Goal: Information Seeking & Learning: Learn about a topic

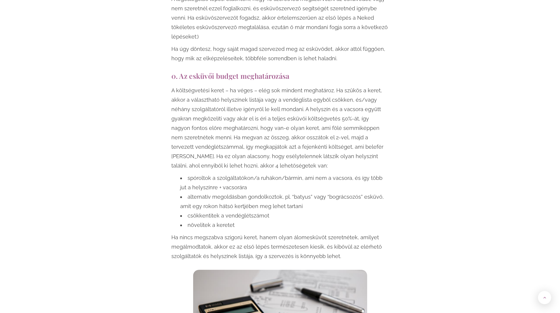
scroll to position [443, 0]
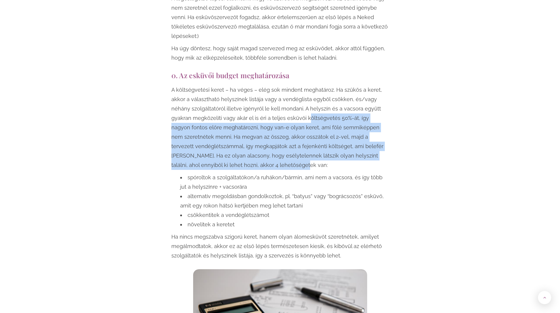
drag, startPoint x: 293, startPoint y: 156, endPoint x: 285, endPoint y: 110, distance: 46.2
click at [285, 110] on p "A költségvetési keret – ha véges – elég sok mindent meghatároz. Ha szűkös a ker…" at bounding box center [280, 127] width 218 height 85
drag, startPoint x: 285, startPoint y: 110, endPoint x: 322, endPoint y: 155, distance: 58.3
click at [322, 155] on p "A költségvetési keret – ha véges – elég sok mindent meghatároz. Ha szűkös a ker…" at bounding box center [280, 127] width 218 height 85
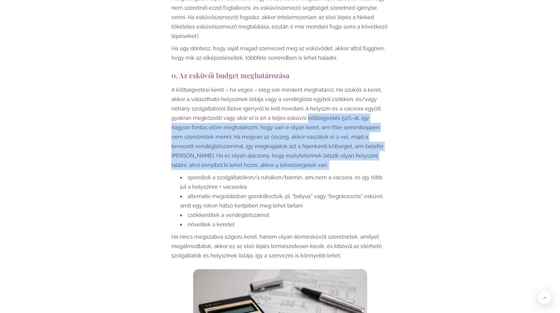
click at [322, 154] on p "A költségvetési keret – ha véges – elég sok mindent meghatároz. Ha szűkös a ker…" at bounding box center [280, 127] width 218 height 85
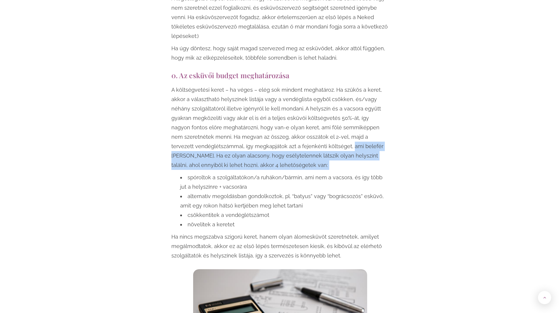
drag, startPoint x: 322, startPoint y: 154, endPoint x: 326, endPoint y: 135, distance: 19.3
click at [326, 135] on p "A költségvetési keret – ha véges – elég sok mindent meghatároz. Ha szűkös a ker…" at bounding box center [280, 127] width 218 height 85
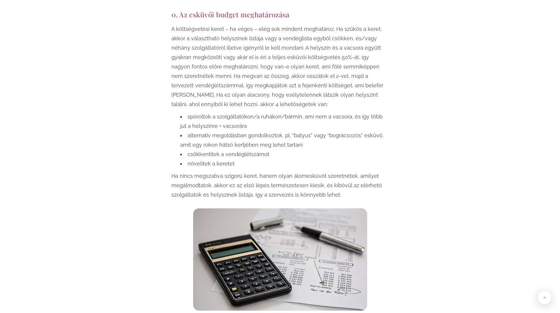
scroll to position [509, 0]
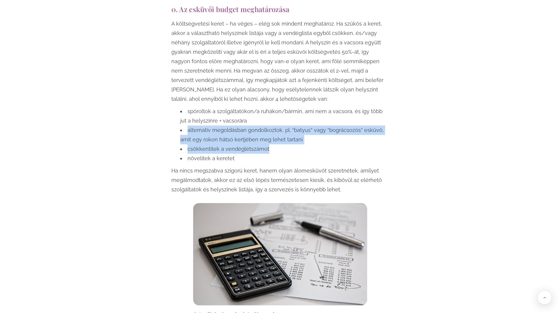
drag, startPoint x: 321, startPoint y: 143, endPoint x: 241, endPoint y: 112, distance: 86.3
click at [241, 112] on ul "spóroltok a szolgáltatókon/a ruhákon/bármin, ami nem a vacsora, és így több jut…" at bounding box center [280, 135] width 218 height 56
click at [241, 112] on li "spóroltok a szolgáltatókon/a ruhákon/bármin, ami nem a vacsora, és így több jut…" at bounding box center [284, 116] width 209 height 19
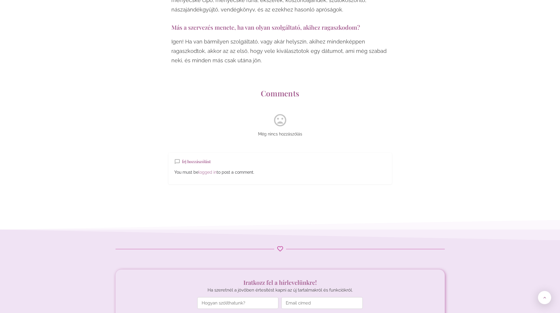
scroll to position [2478, 0]
